Goal: Transaction & Acquisition: Book appointment/travel/reservation

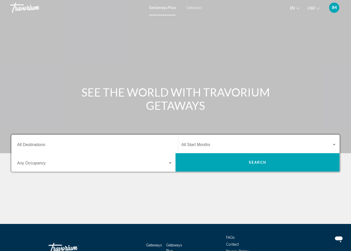
click at [43, 144] on input "Destination All Destinations" at bounding box center [94, 145] width 155 height 5
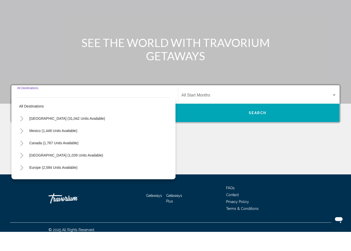
scroll to position [35, 0]
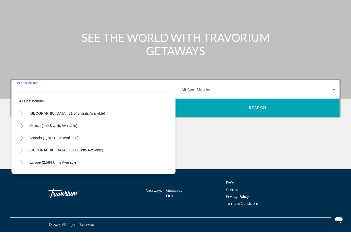
click at [22, 127] on button "Toggle United States (31,042 units available)" at bounding box center [22, 132] width 10 height 10
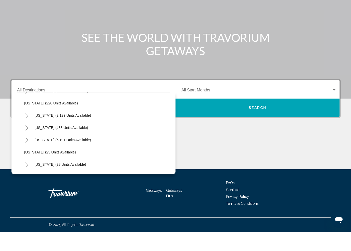
scroll to position [35, 0]
click at [27, 132] on icon "Toggle California (2,129 units available)" at bounding box center [27, 134] width 3 height 5
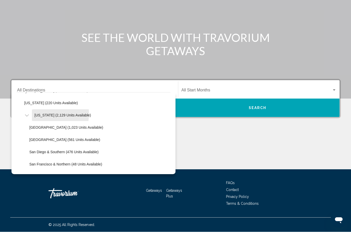
click at [50, 132] on span "California (2,129 units available)" at bounding box center [62, 134] width 57 height 4
type input "**********"
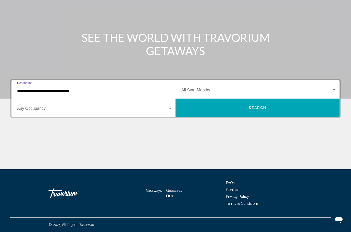
click at [247, 118] on button "Search" at bounding box center [257, 127] width 164 height 18
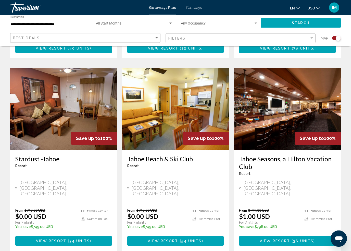
scroll to position [737, 0]
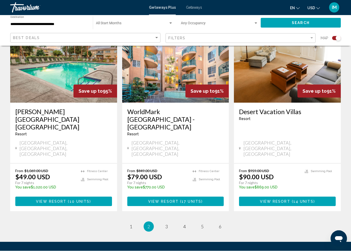
scroll to position [777, 0]
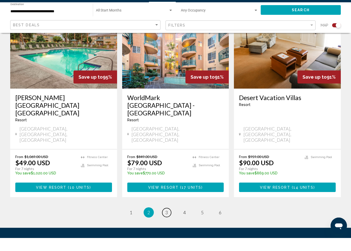
click at [167, 222] on span "3" at bounding box center [166, 225] width 3 height 6
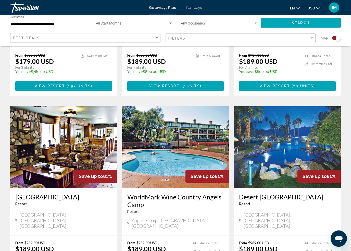
scroll to position [522, 0]
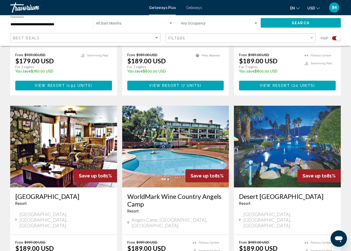
click at [311, 119] on img "Main content" at bounding box center [287, 147] width 107 height 82
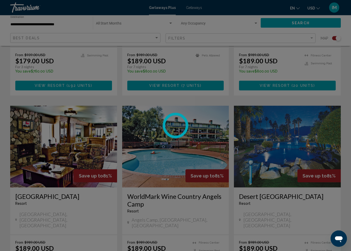
scroll to position [522, 0]
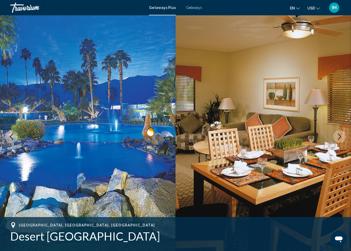
click at [339, 135] on icon "Next image" at bounding box center [339, 136] width 6 height 6
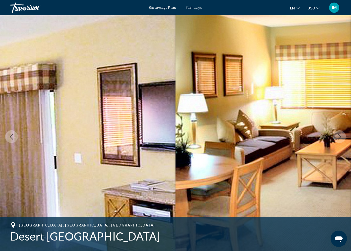
click at [337, 134] on icon "Next image" at bounding box center [339, 136] width 6 height 6
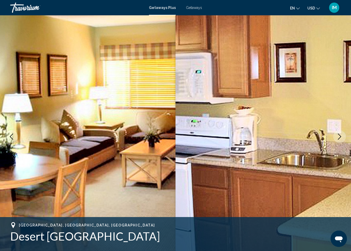
click at [337, 136] on icon "Next image" at bounding box center [339, 136] width 6 height 6
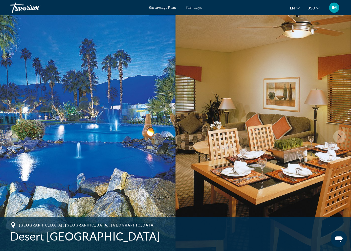
click at [339, 134] on icon "Next image" at bounding box center [339, 136] width 6 height 6
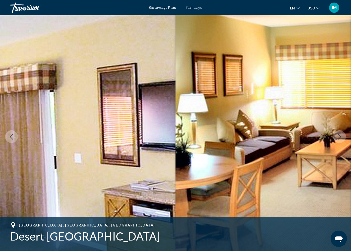
click at [338, 134] on icon "Next image" at bounding box center [339, 136] width 3 height 6
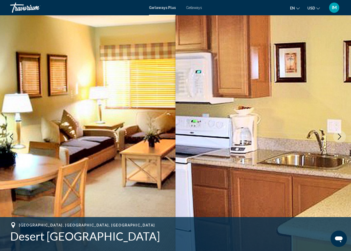
click at [339, 135] on icon "Next image" at bounding box center [339, 136] width 6 height 6
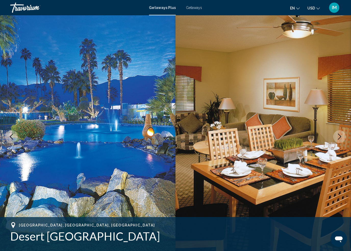
click at [340, 136] on icon "Next image" at bounding box center [339, 136] width 3 height 6
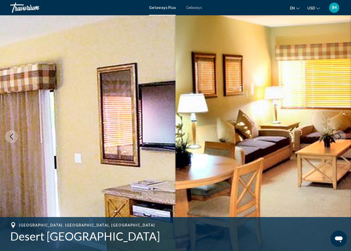
click at [340, 136] on icon "Next image" at bounding box center [339, 136] width 6 height 6
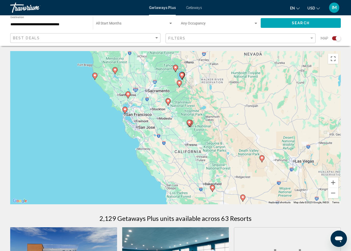
click at [97, 73] on gmp-advanced-marker "Main content" at bounding box center [94, 76] width 5 height 8
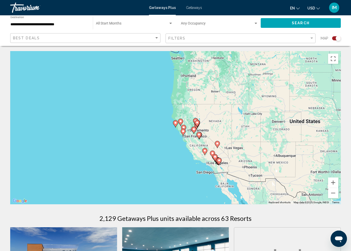
click at [180, 123] on icon "Main content" at bounding box center [180, 122] width 5 height 7
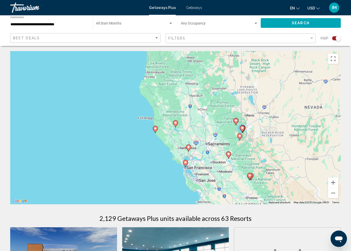
type input "**********"
click at [155, 125] on gmp-advanced-marker "Main content" at bounding box center [155, 129] width 5 height 8
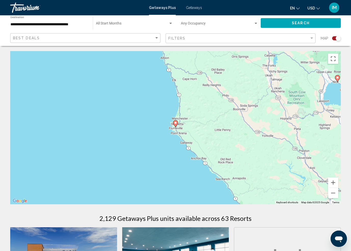
click at [177, 120] on gmp-advanced-marker "Main content" at bounding box center [175, 124] width 5 height 8
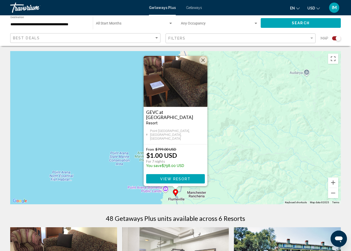
click at [203, 64] on button "Close" at bounding box center [203, 60] width 8 height 8
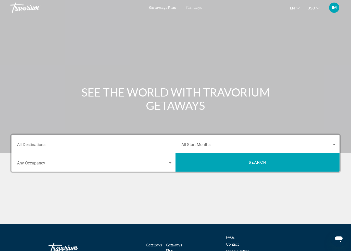
click at [193, 6] on span "Getaways" at bounding box center [194, 8] width 16 height 4
click at [26, 144] on input "Destination All Destinations" at bounding box center [94, 145] width 155 height 5
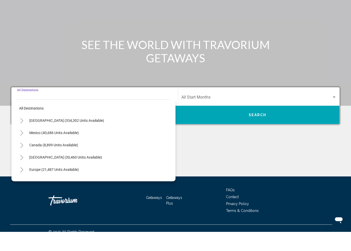
scroll to position [35, 0]
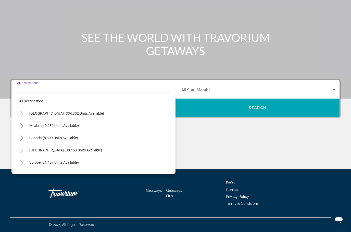
click at [22, 130] on icon "Toggle United States (334,302 units available)" at bounding box center [22, 132] width 4 height 5
click at [25, 179] on icon "Toggle California (37,483 units available)" at bounding box center [27, 181] width 4 height 5
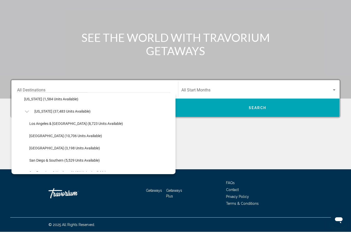
scroll to position [50, 0]
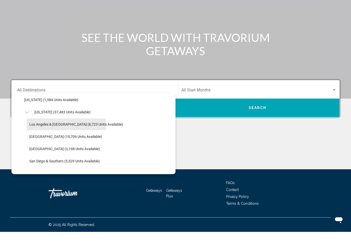
click at [43, 137] on button "Los Angeles & Anaheim (8,723 units available)" at bounding box center [76, 143] width 99 height 12
type input "**********"
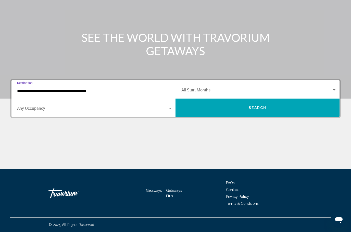
click at [240, 118] on button "Search" at bounding box center [257, 127] width 164 height 18
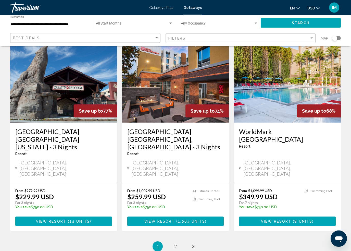
scroll to position [626, 0]
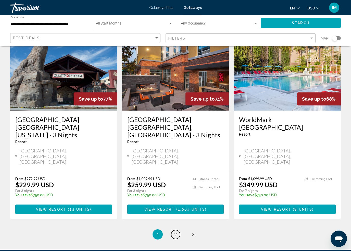
click at [178, 230] on link "page 2" at bounding box center [175, 234] width 9 height 9
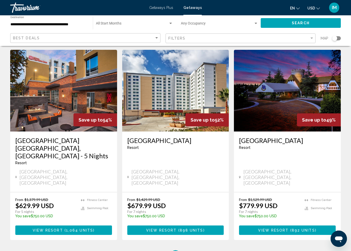
scroll to position [626, 0]
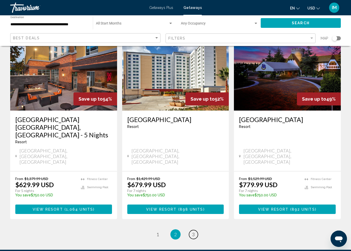
click at [195, 231] on span "3" at bounding box center [193, 234] width 3 height 6
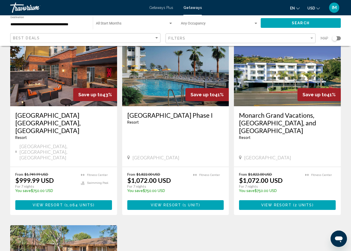
scroll to position [228, 0]
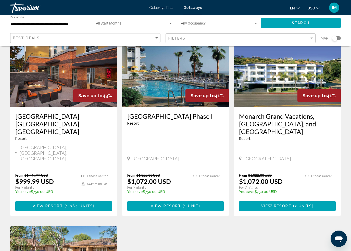
click at [196, 204] on span "1 unit" at bounding box center [191, 206] width 15 height 4
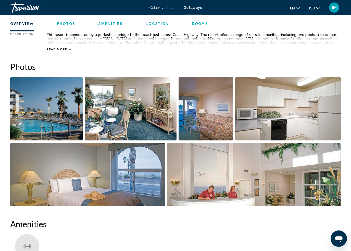
scroll to position [310, 0]
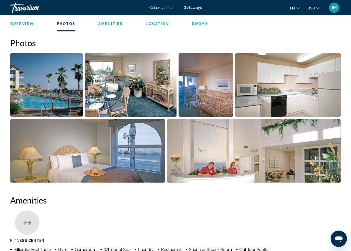
click at [137, 159] on img "Open full-screen image slider" at bounding box center [87, 150] width 155 height 63
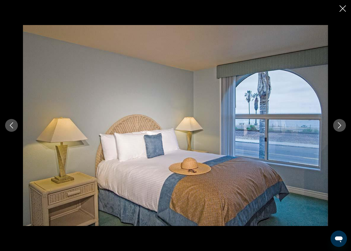
click at [340, 124] on icon "Next image" at bounding box center [339, 125] width 6 height 6
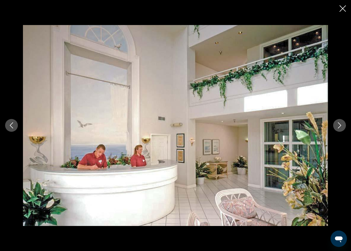
click at [339, 127] on icon "Next image" at bounding box center [339, 125] width 6 height 6
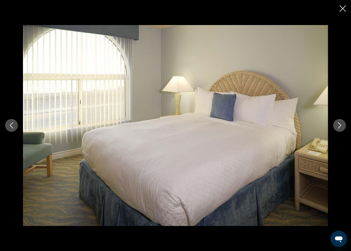
click at [339, 123] on icon "Next image" at bounding box center [339, 125] width 6 height 6
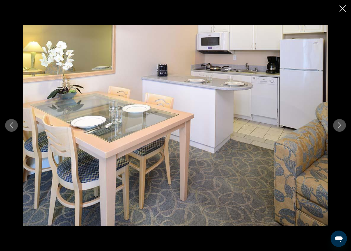
click at [338, 124] on icon "Next image" at bounding box center [339, 125] width 6 height 6
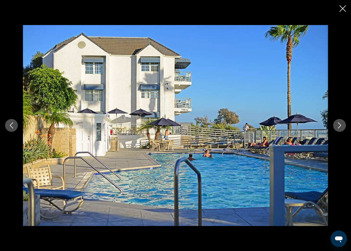
click at [340, 128] on icon "Next image" at bounding box center [339, 125] width 6 height 6
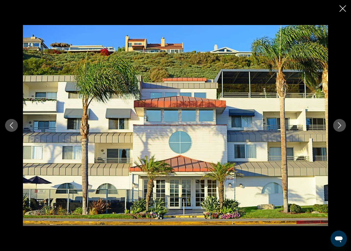
click at [339, 123] on icon "Next image" at bounding box center [339, 125] width 6 height 6
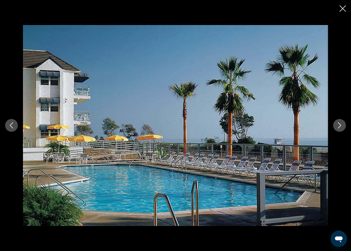
click at [343, 9] on icon "Close slideshow" at bounding box center [342, 8] width 6 height 6
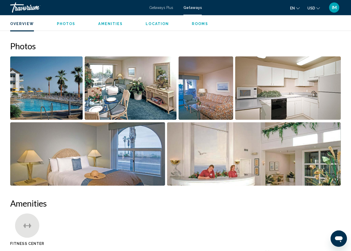
scroll to position [306, 0]
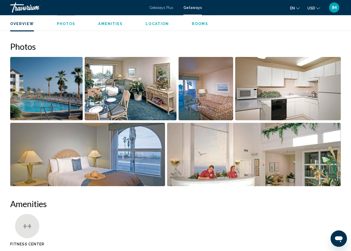
click at [40, 91] on img "Open full-screen image slider" at bounding box center [46, 88] width 72 height 63
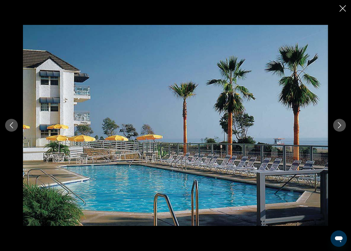
click at [342, 124] on icon "Next image" at bounding box center [339, 125] width 6 height 6
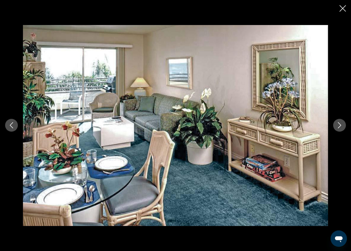
click at [339, 122] on icon "Next image" at bounding box center [339, 125] width 6 height 6
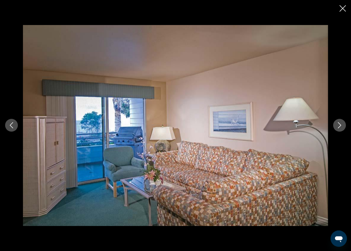
click at [340, 122] on icon "Next image" at bounding box center [339, 125] width 6 height 6
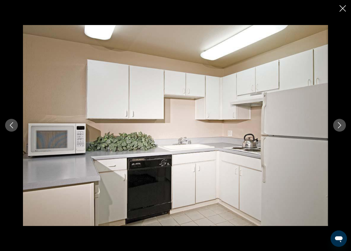
click at [338, 126] on icon "Next image" at bounding box center [339, 125] width 6 height 6
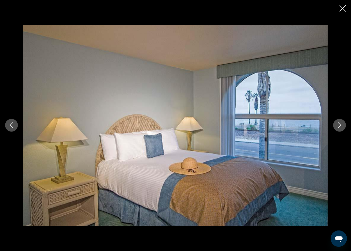
click at [336, 124] on icon "Next image" at bounding box center [339, 125] width 6 height 6
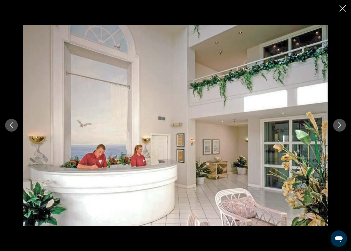
click at [335, 127] on button "Next image" at bounding box center [339, 125] width 13 height 13
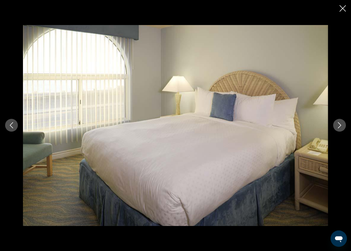
click at [337, 125] on icon "Next image" at bounding box center [339, 125] width 6 height 6
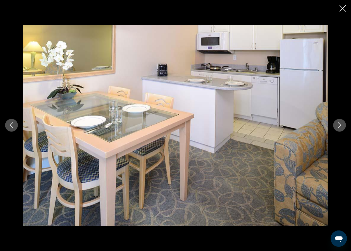
click at [344, 7] on icon "Close slideshow" at bounding box center [342, 8] width 6 height 6
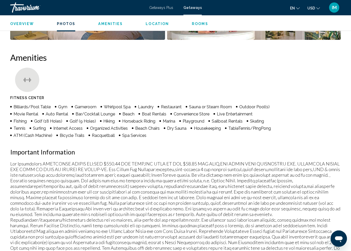
scroll to position [429, 0]
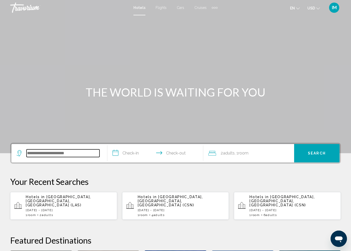
click at [77, 153] on input "Search widget" at bounding box center [63, 153] width 73 height 8
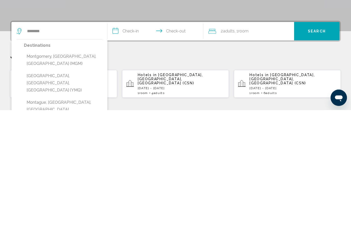
type input "**********"
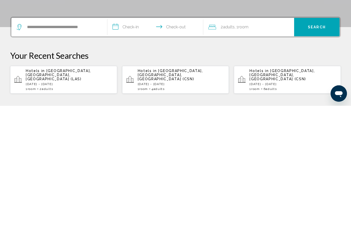
click at [119, 144] on input "**********" at bounding box center [156, 154] width 98 height 20
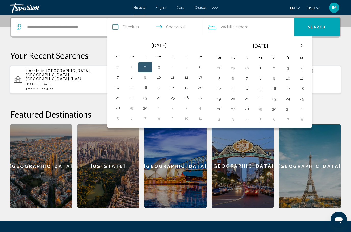
click at [299, 48] on th "Next month" at bounding box center [302, 45] width 14 height 11
click at [261, 98] on button "19" at bounding box center [260, 98] width 8 height 7
click at [220, 107] on button "23" at bounding box center [219, 108] width 8 height 7
type input "**********"
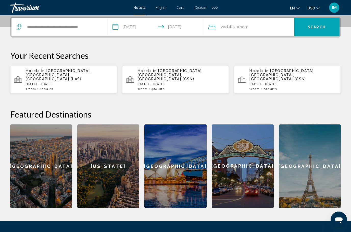
click at [317, 26] on span "Search" at bounding box center [317, 27] width 18 height 4
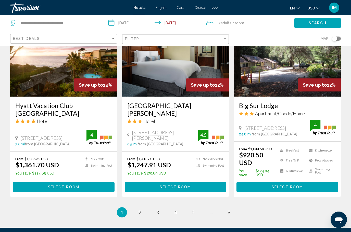
scroll to position [643, 0]
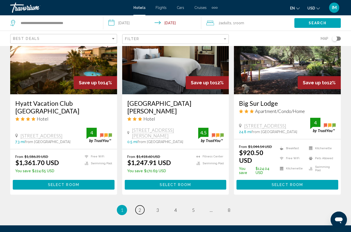
click at [141, 207] on span "2" at bounding box center [139, 210] width 3 height 6
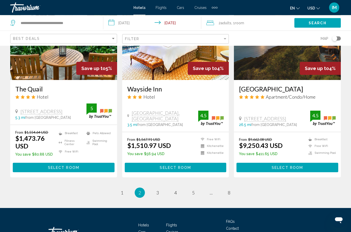
scroll to position [653, 0]
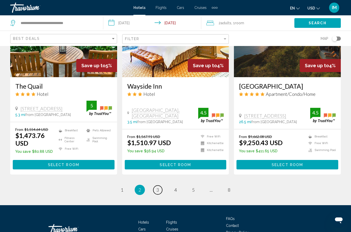
click at [159, 187] on span "3" at bounding box center [157, 190] width 3 height 6
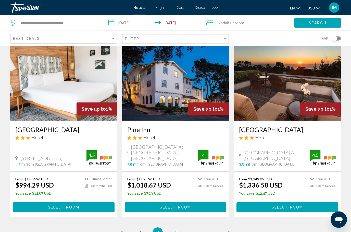
scroll to position [609, 0]
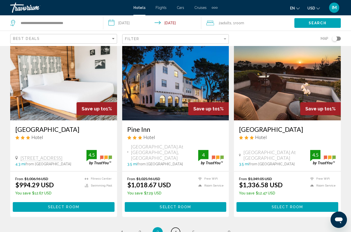
click at [177, 229] on span "4" at bounding box center [175, 232] width 3 height 6
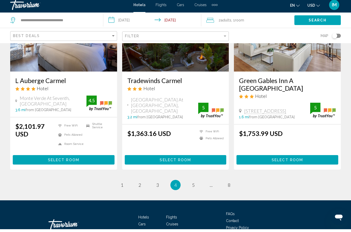
scroll to position [654, 0]
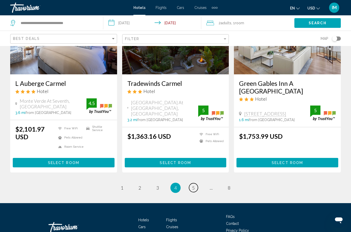
click at [194, 185] on span "5" at bounding box center [193, 188] width 3 height 6
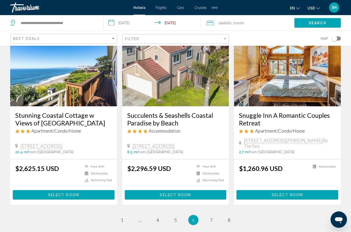
scroll to position [643, 0]
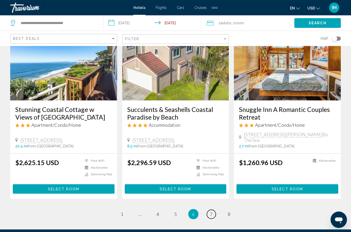
click at [211, 211] on span "7" at bounding box center [211, 214] width 3 height 6
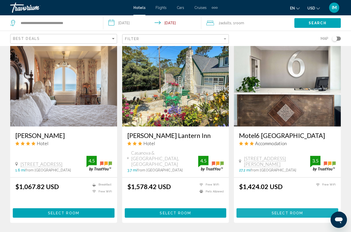
scroll to position [626, 0]
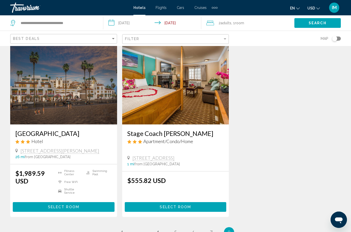
scroll to position [263, 0]
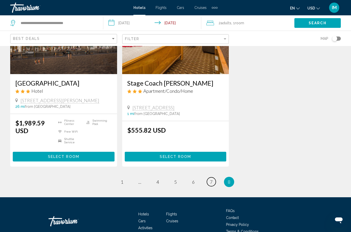
click at [213, 177] on link "page 7" at bounding box center [211, 181] width 9 height 9
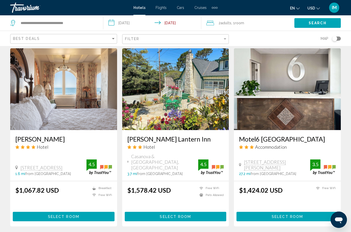
scroll to position [622, 0]
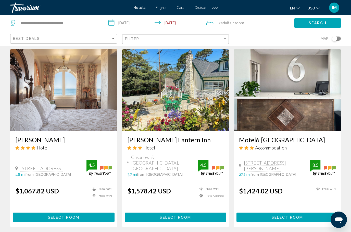
click at [52, 215] on span "Select Room" at bounding box center [63, 217] width 31 height 4
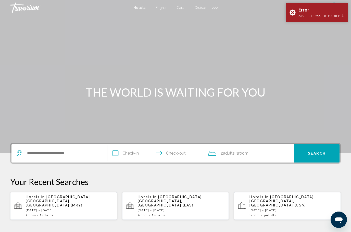
scroll to position [1, 0]
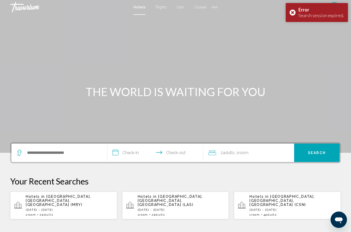
click at [293, 13] on div "Error Search session expired." at bounding box center [317, 12] width 62 height 19
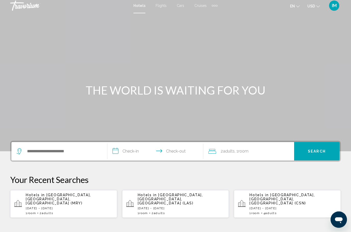
scroll to position [2, 0]
click at [40, 199] on p "Hotels in [GEOGRAPHIC_DATA], [GEOGRAPHIC_DATA], [GEOGRAPHIC_DATA] (MRY)" at bounding box center [69, 199] width 87 height 12
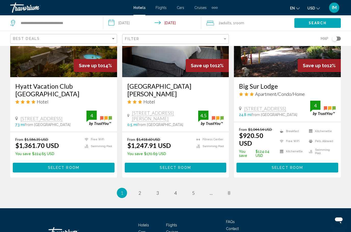
scroll to position [680, 0]
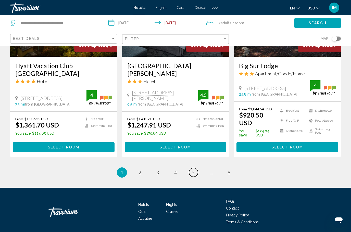
click at [193, 169] on span "5" at bounding box center [193, 172] width 3 height 6
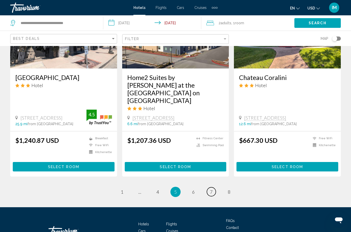
click at [207, 187] on link "page 7" at bounding box center [211, 191] width 9 height 9
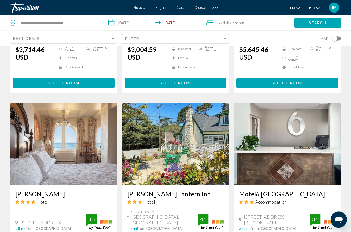
scroll to position [568, 0]
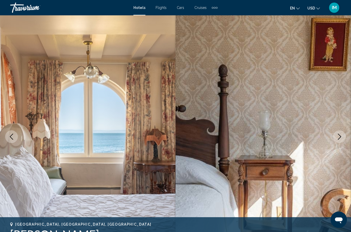
click at [338, 135] on icon "Next image" at bounding box center [339, 136] width 6 height 6
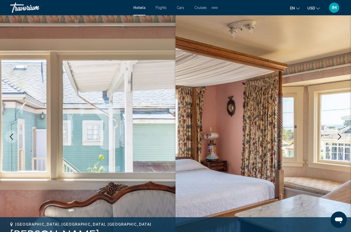
click at [338, 137] on icon "Next image" at bounding box center [339, 136] width 6 height 6
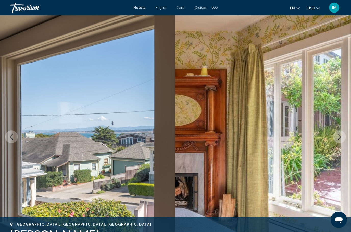
click at [337, 136] on icon "Next image" at bounding box center [339, 136] width 6 height 6
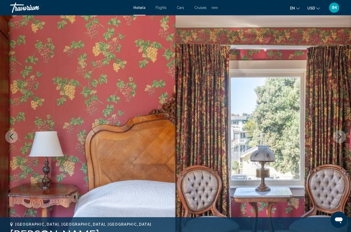
click at [337, 132] on button "Next image" at bounding box center [339, 136] width 13 height 13
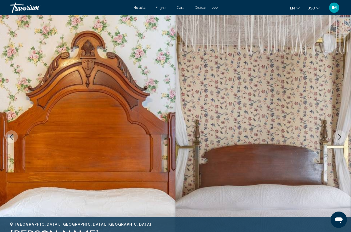
click at [337, 136] on icon "Next image" at bounding box center [339, 136] width 6 height 6
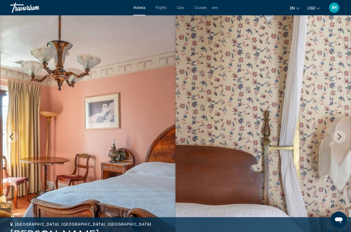
click at [336, 137] on button "Next image" at bounding box center [339, 136] width 13 height 13
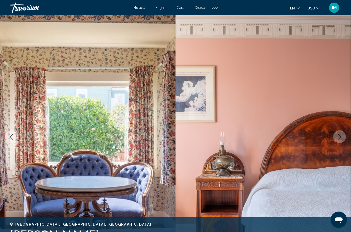
click at [337, 136] on icon "Next image" at bounding box center [339, 136] width 6 height 6
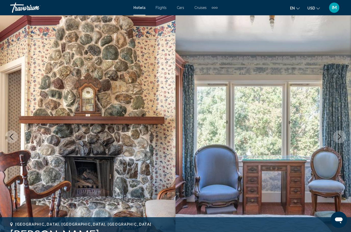
click at [339, 137] on icon "Next image" at bounding box center [339, 136] width 6 height 6
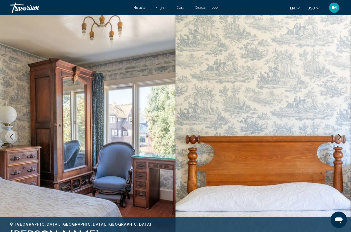
click at [338, 136] on icon "Next image" at bounding box center [339, 136] width 6 height 6
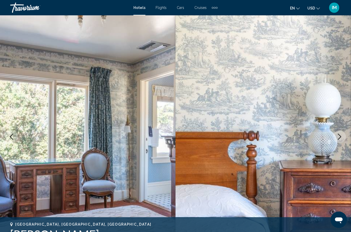
click at [338, 135] on icon "Next image" at bounding box center [339, 136] width 6 height 6
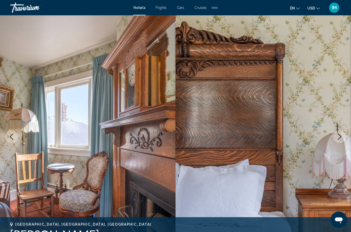
click at [335, 136] on button "Next image" at bounding box center [339, 136] width 13 height 13
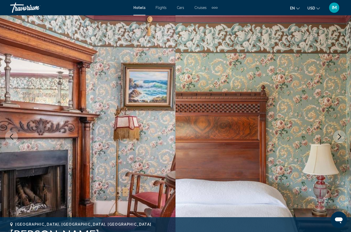
click at [335, 136] on button "Next image" at bounding box center [339, 136] width 13 height 13
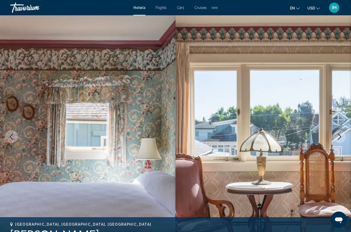
click at [336, 136] on icon "Next image" at bounding box center [339, 136] width 6 height 6
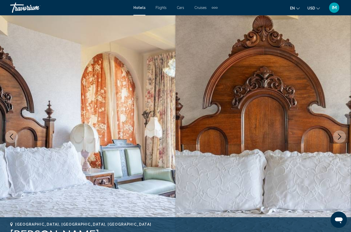
click at [338, 130] on button "Next image" at bounding box center [339, 136] width 13 height 13
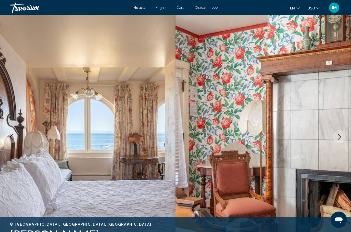
click at [338, 133] on button "Next image" at bounding box center [339, 136] width 13 height 13
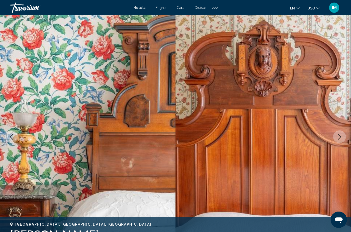
click at [338, 134] on icon "Next image" at bounding box center [339, 136] width 3 height 6
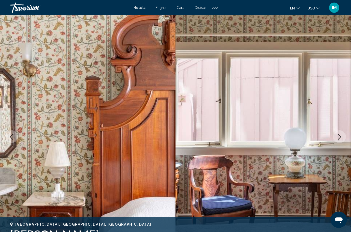
click at [337, 136] on icon "Next image" at bounding box center [339, 136] width 6 height 6
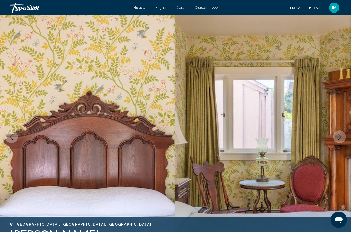
click at [338, 137] on icon "Next image" at bounding box center [339, 136] width 6 height 6
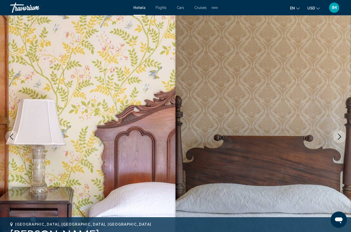
click at [337, 136] on icon "Next image" at bounding box center [339, 136] width 6 height 6
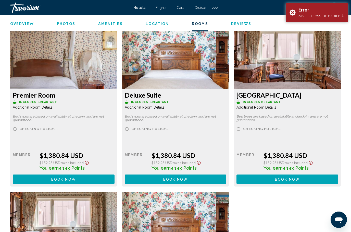
scroll to position [1135, 0]
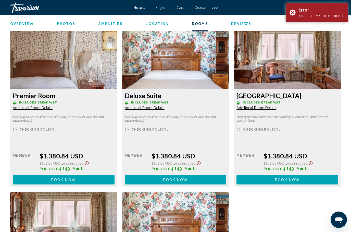
click at [292, 10] on div "Error Search session expired." at bounding box center [317, 12] width 62 height 19
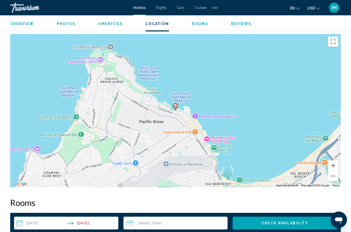
scroll to position [568, 0]
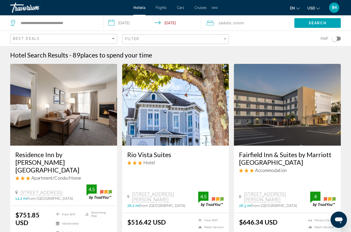
click at [337, 37] on div "Toggle map" at bounding box center [334, 38] width 5 height 5
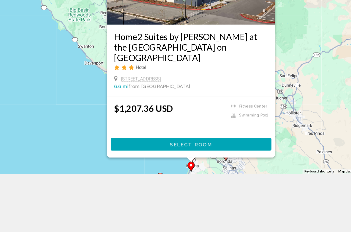
scroll to position [49, 0]
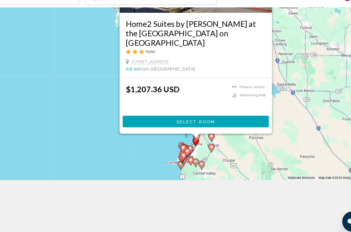
click at [248, 88] on div "To activate drag with keyboard, press Alt + Enter. Once in keyboard drag state,…" at bounding box center [175, 93] width 351 height 186
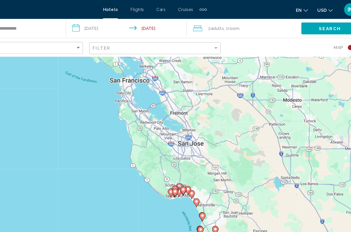
scroll to position [0, 0]
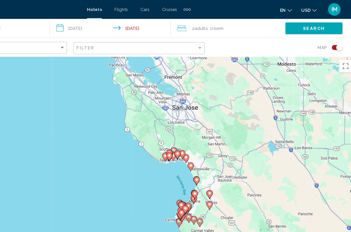
click at [332, 37] on div "Toggle map" at bounding box center [336, 38] width 9 height 4
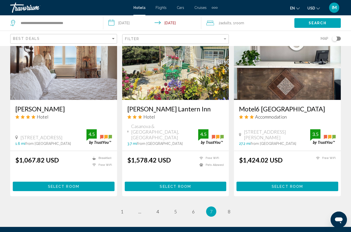
scroll to position [653, 0]
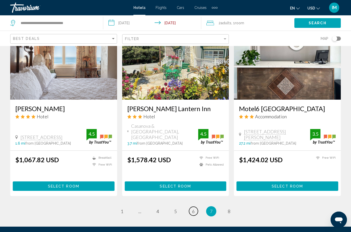
click at [194, 208] on span "6" at bounding box center [193, 211] width 3 height 6
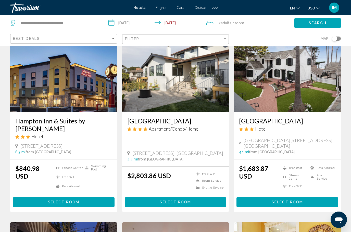
scroll to position [238, 0]
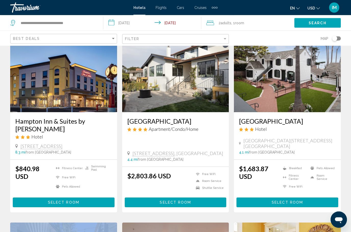
click at [31, 123] on h3 "Hampton Inn & Suites by [PERSON_NAME]" at bounding box center [63, 124] width 97 height 15
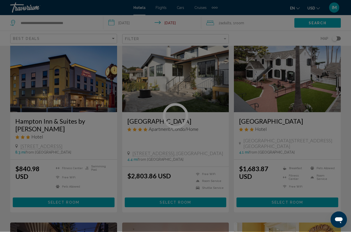
scroll to position [238, 0]
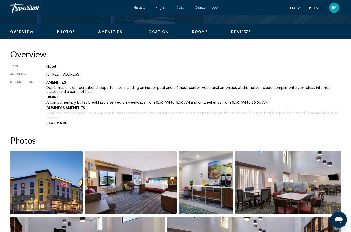
scroll to position [233, 0]
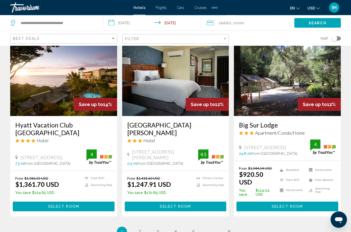
scroll to position [621, 0]
click at [139, 227] on link "page 2" at bounding box center [139, 231] width 9 height 9
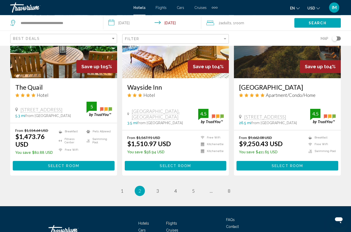
scroll to position [653, 0]
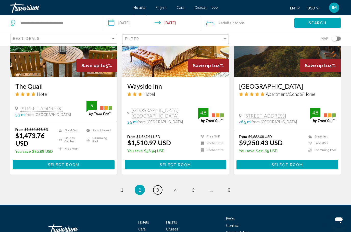
click at [159, 185] on link "page 3" at bounding box center [157, 189] width 9 height 9
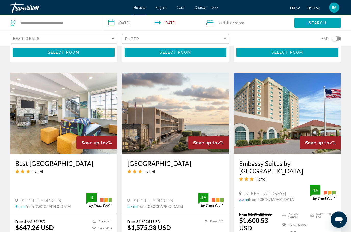
scroll to position [188, 0]
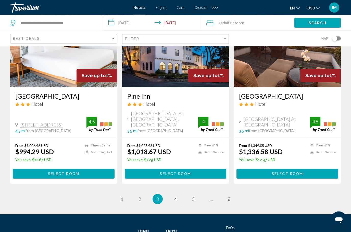
scroll to position [653, 0]
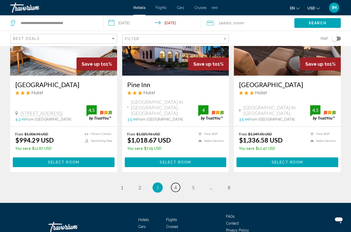
click at [176, 184] on span "4" at bounding box center [175, 187] width 3 height 6
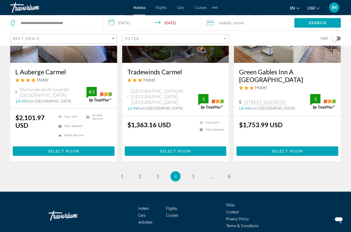
scroll to position [674, 0]
